Goal: Information Seeking & Learning: Learn about a topic

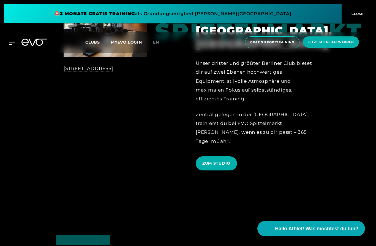
scroll to position [282, 0]
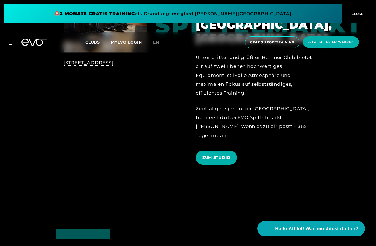
click at [226, 160] on span "ZUM STUDIO" at bounding box center [216, 157] width 28 height 6
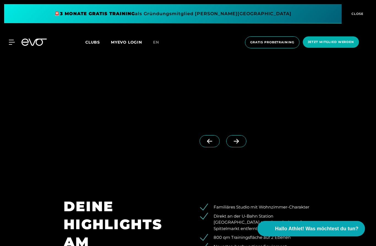
scroll to position [567, 0]
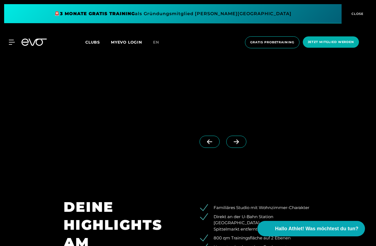
click at [241, 144] on icon at bounding box center [236, 141] width 10 height 5
click at [238, 148] on span at bounding box center [236, 141] width 20 height 12
click at [209, 144] on icon at bounding box center [210, 141] width 10 height 5
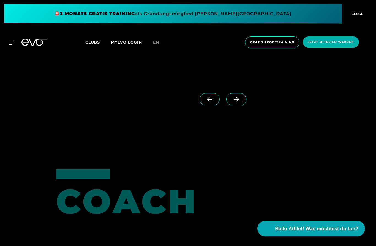
scroll to position [1478, 0]
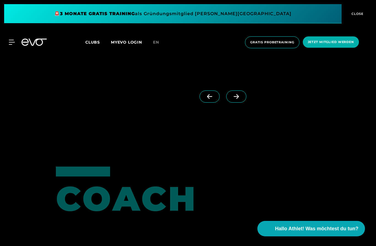
click at [246, 102] on span at bounding box center [236, 96] width 20 height 12
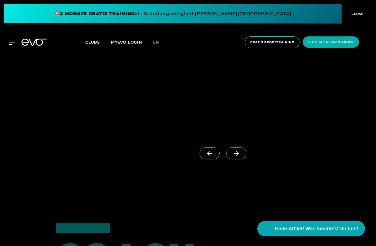
click at [243, 159] on span at bounding box center [236, 153] width 20 height 12
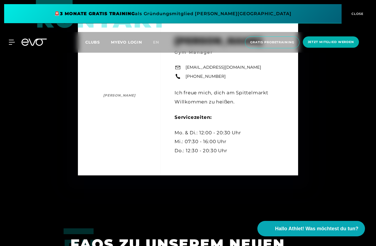
scroll to position [2031, 0]
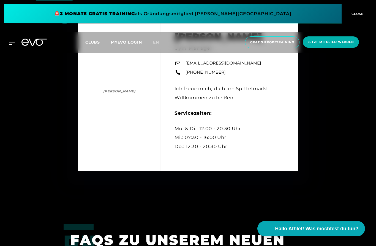
click at [111, 121] on div "Kontakt Duc Hien Ma Duc Hien Ma Gym Manager spittelmarkt@evofitness.de +49 172 …" at bounding box center [188, 94] width 220 height 154
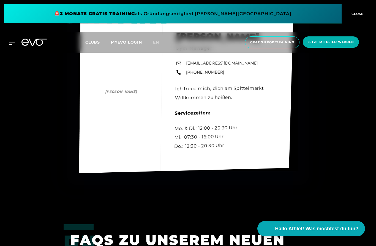
click at [111, 120] on div "Kontakt Duc Hien Ma Duc Hien Ma Gym Manager spittelmarkt@evofitness.de +49 172 …" at bounding box center [186, 94] width 214 height 157
click at [109, 124] on div "Kontakt Duc Hien Ma Duc Hien Ma Gym Manager spittelmarkt@evofitness.de +49 172 …" at bounding box center [186, 94] width 214 height 157
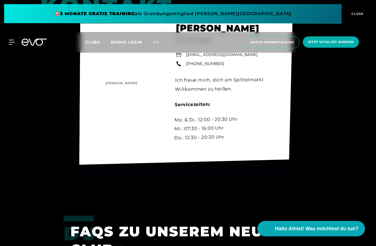
scroll to position [2042, 0]
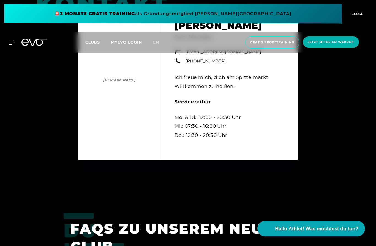
click at [1, 123] on div "Kontakt Duc Hien Ma Duc Hien Ma Gym Manager spittelmarkt@evofitness.de +49 172 …" at bounding box center [188, 83] width 376 height 246
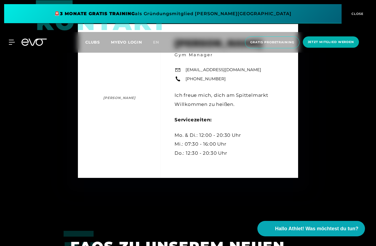
scroll to position [2017, 0]
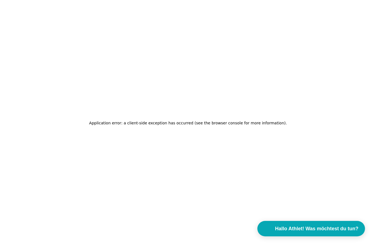
scroll to position [22, 0]
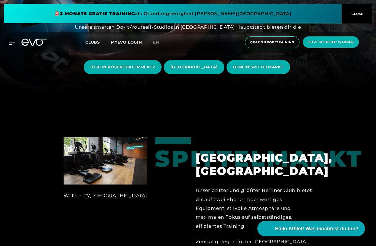
scroll to position [123, 0]
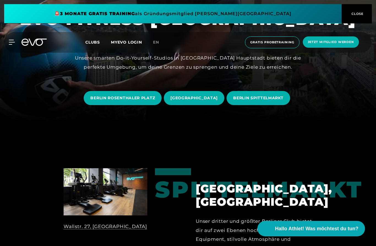
click at [218, 101] on span "[GEOGRAPHIC_DATA]" at bounding box center [193, 98] width 47 height 6
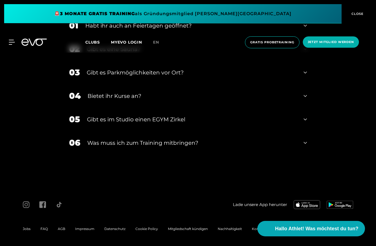
scroll to position [2052, 0]
click at [305, 29] on icon at bounding box center [305, 25] width 3 height 7
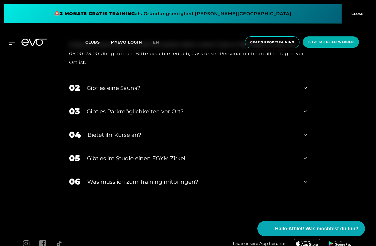
click at [289, 92] on div "Gibt es eine Sauna?" at bounding box center [192, 88] width 210 height 8
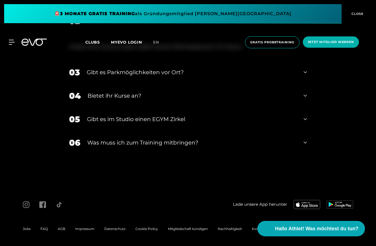
scroll to position [2145, 0]
click at [296, 76] on div "Gibt es Parkmöglichkeiten vor Ort?" at bounding box center [192, 72] width 210 height 8
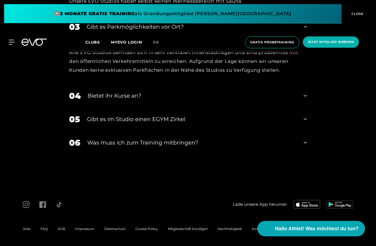
scroll to position [2171, 0]
click at [283, 100] on div "Bietet ihr Kurse an?" at bounding box center [192, 95] width 209 height 8
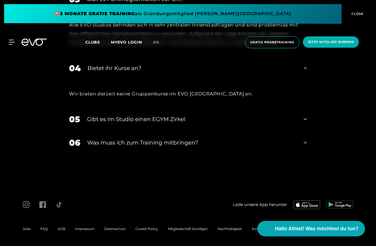
scroll to position [2268, 0]
click at [298, 121] on div "05 Gibt es im Studio einen EGYM Zirkel" at bounding box center [188, 118] width 249 height 23
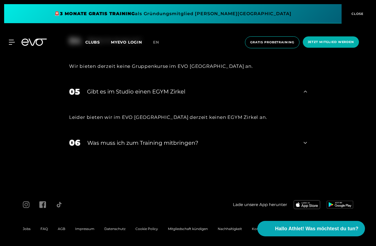
scroll to position [2273, 0]
click at [301, 154] on div "06 Was muss ich zum Training mitbringen?" at bounding box center [188, 142] width 249 height 23
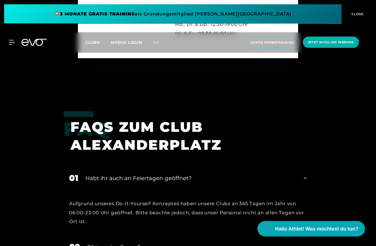
scroll to position [1892, 0]
